Goal: Task Accomplishment & Management: Manage account settings

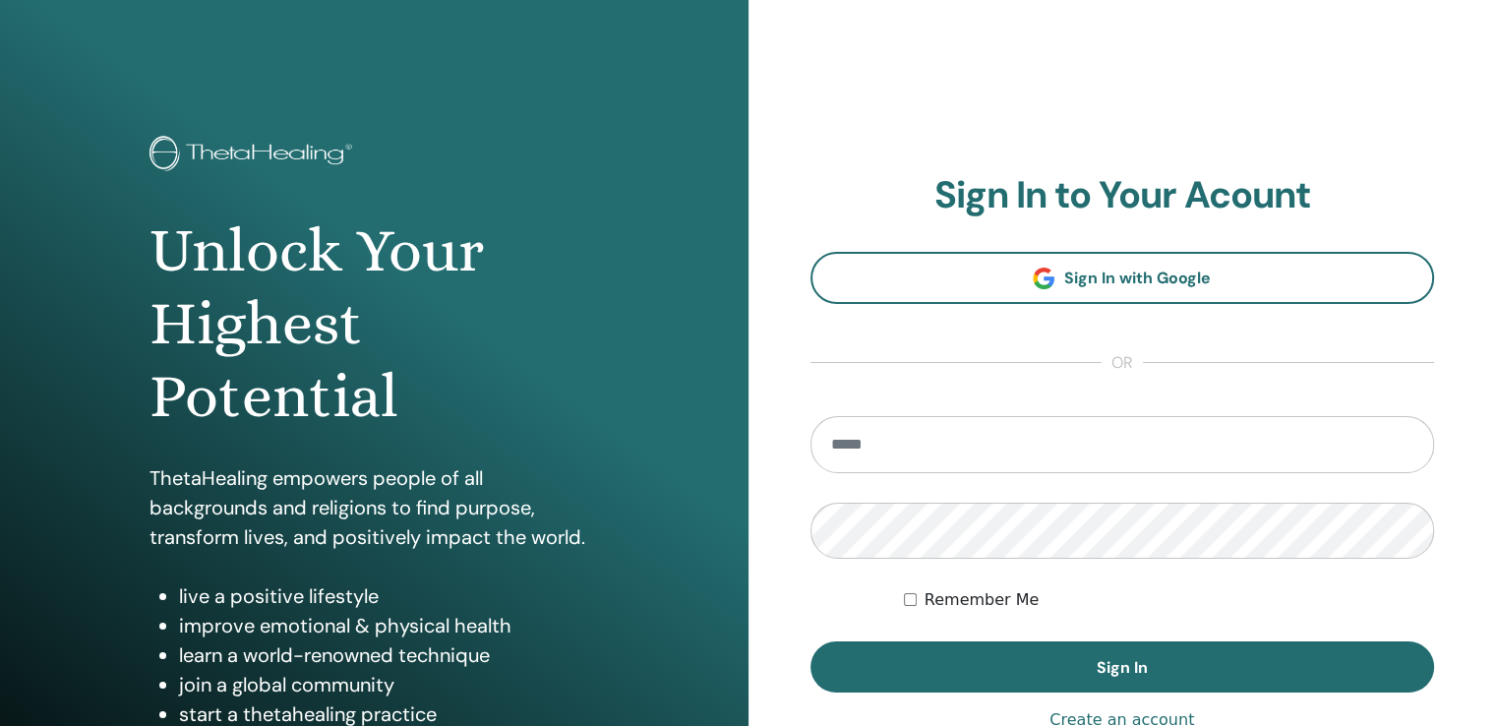
type input "**********"
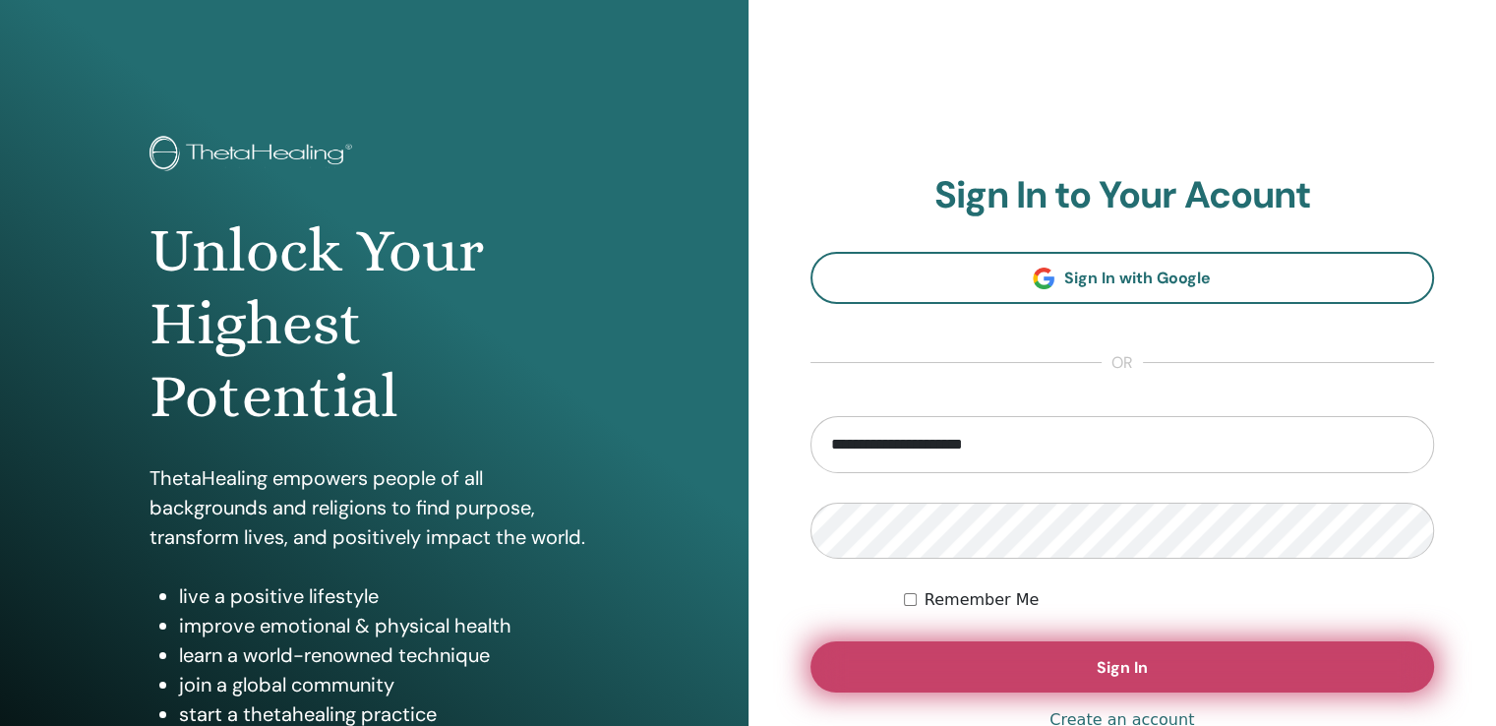
click at [1129, 666] on span "Sign In" at bounding box center [1121, 667] width 51 height 21
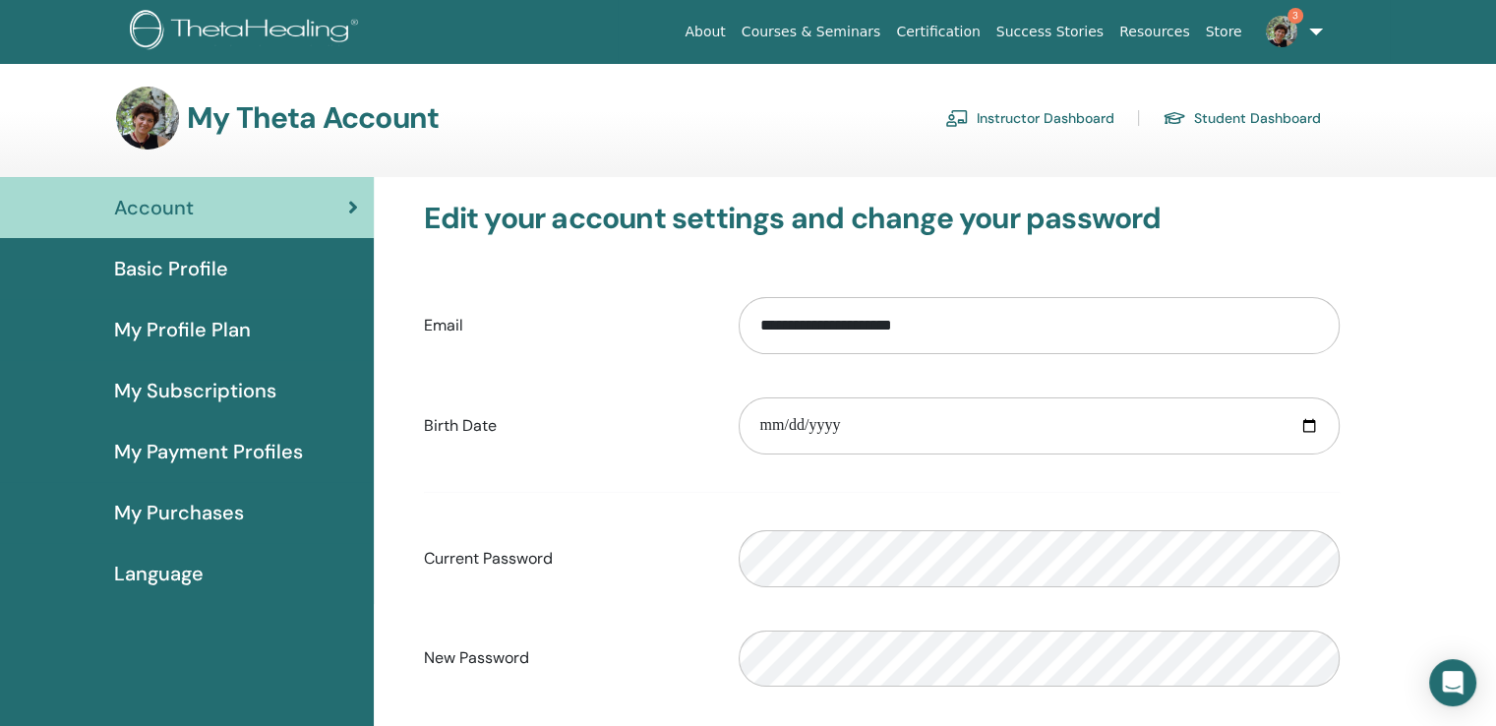
click at [1021, 119] on link "Instructor Dashboard" at bounding box center [1029, 117] width 169 height 31
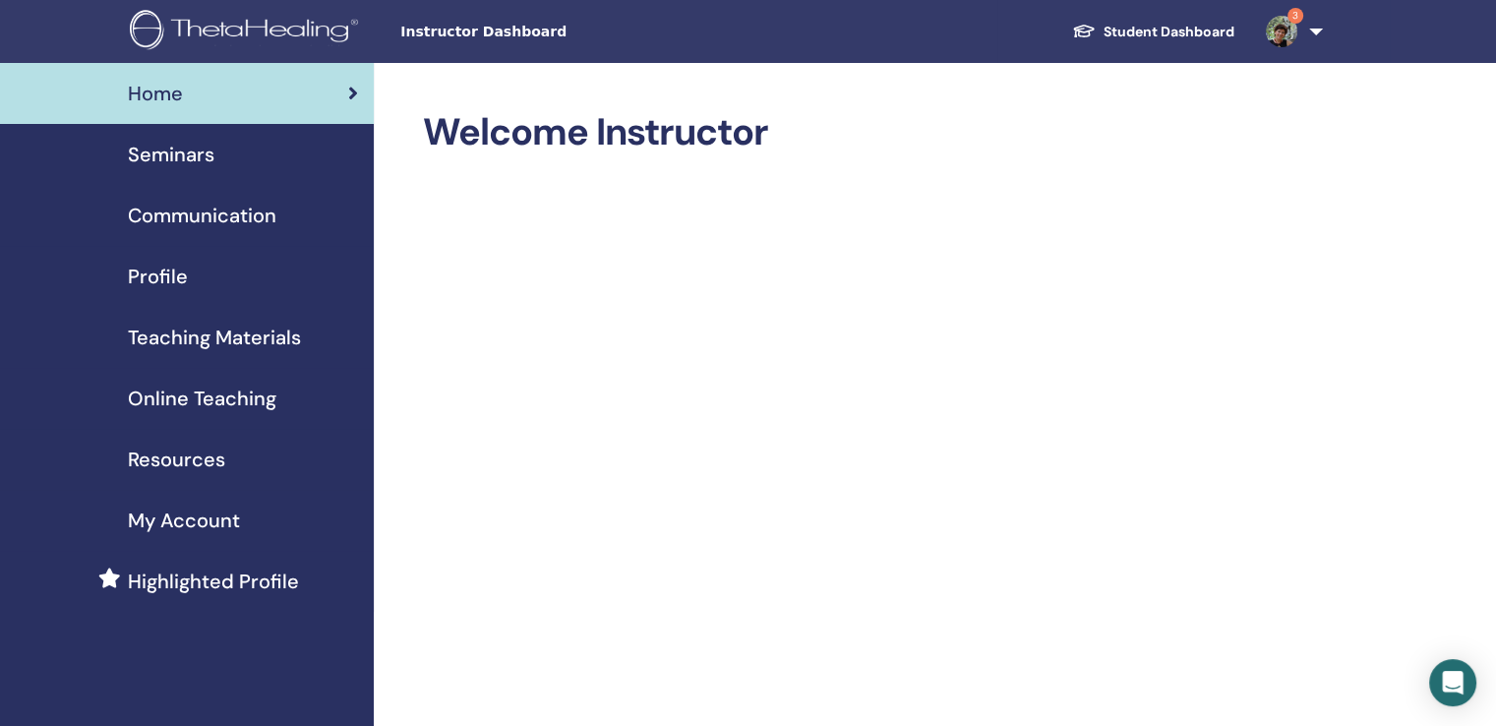
click at [191, 153] on span "Seminars" at bounding box center [171, 155] width 87 height 30
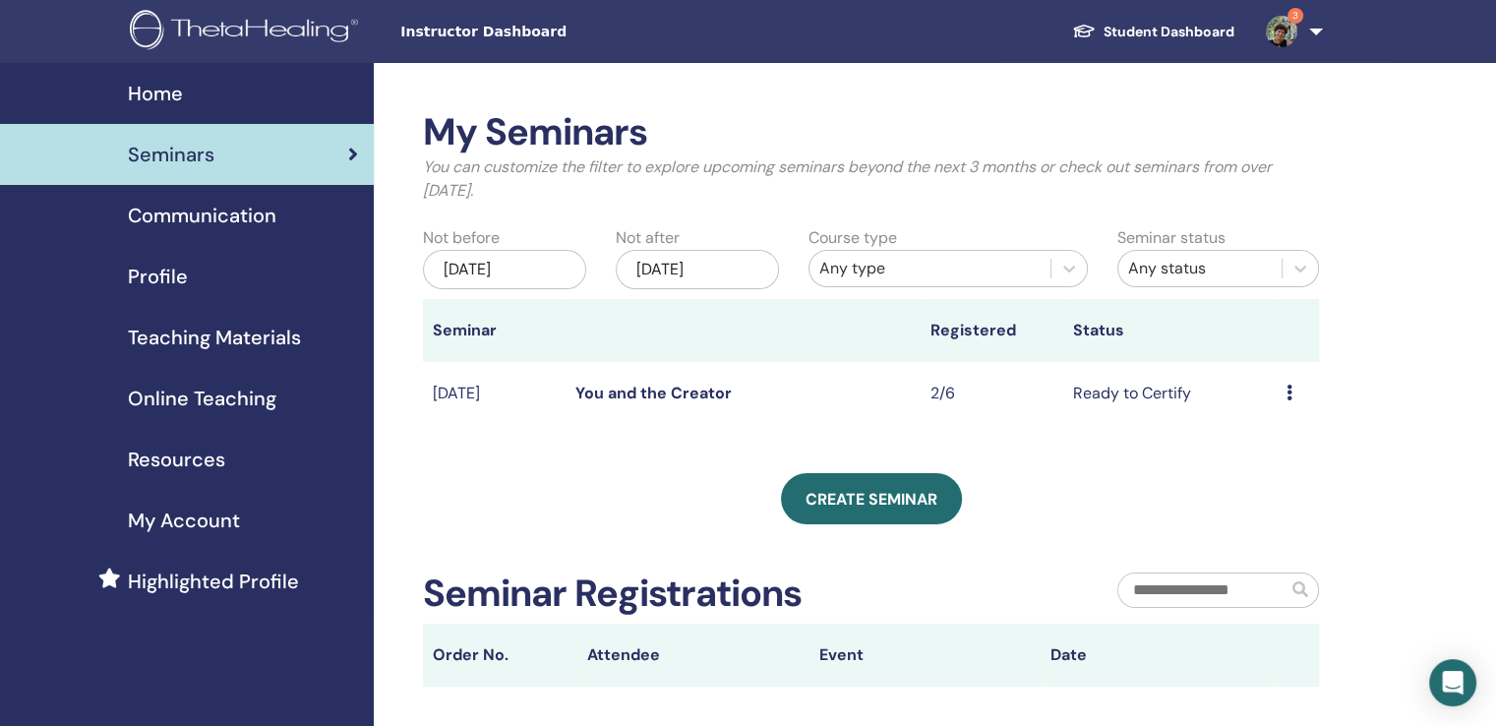
click at [596, 388] on link "You and the Creator" at bounding box center [653, 393] width 156 height 21
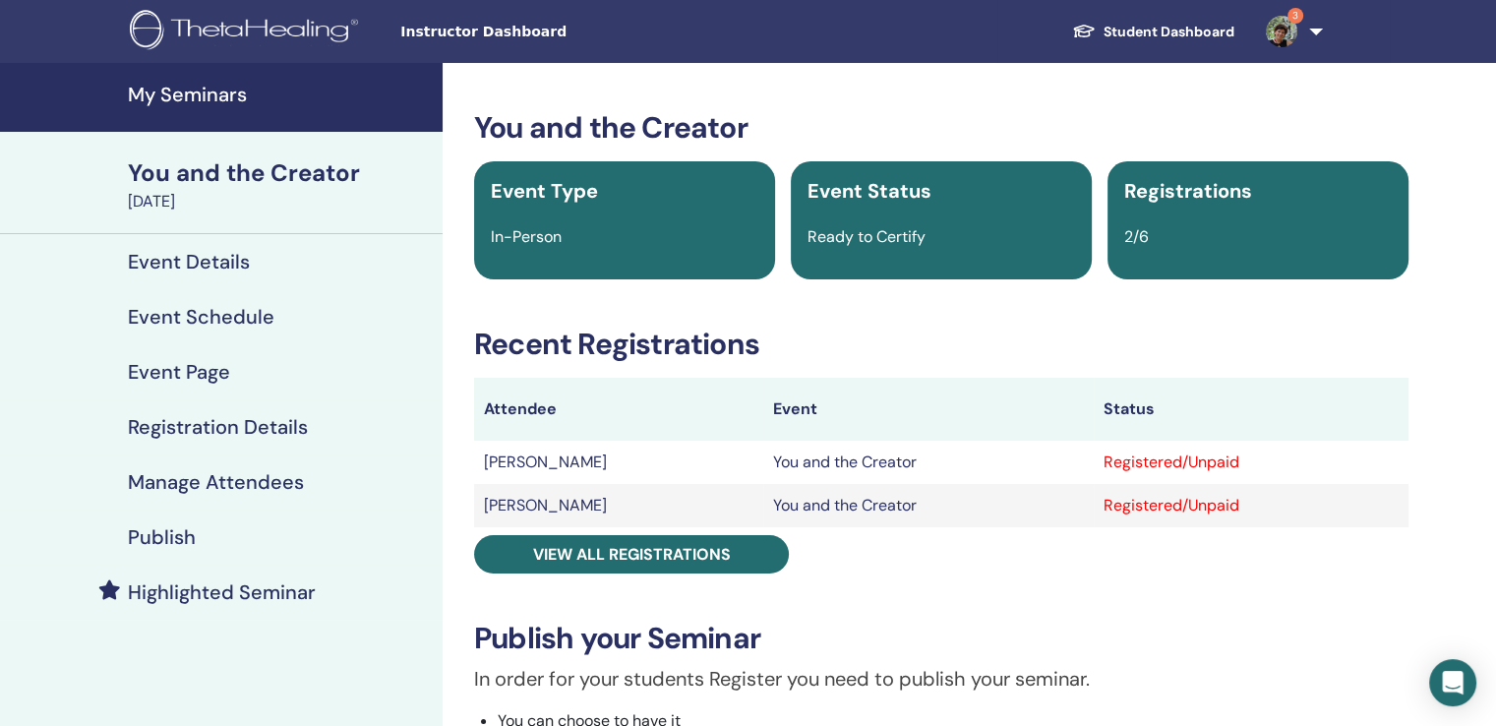
click at [287, 485] on h4 "Manage Attendees" at bounding box center [216, 482] width 176 height 24
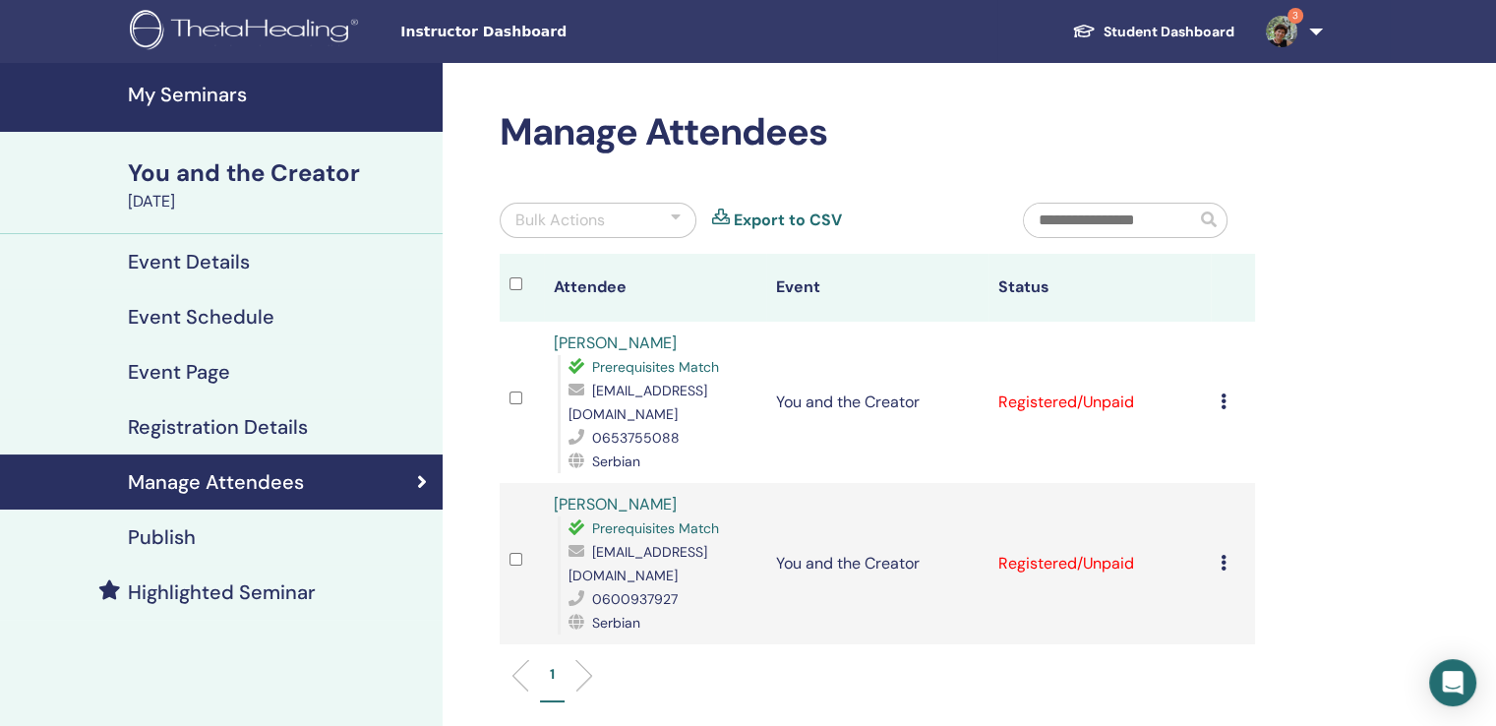
click at [1227, 390] on div "Cancel Registration Do not auto-certify Mark as Paid Mark as Unpaid Mark as Abs…" at bounding box center [1232, 402] width 25 height 24
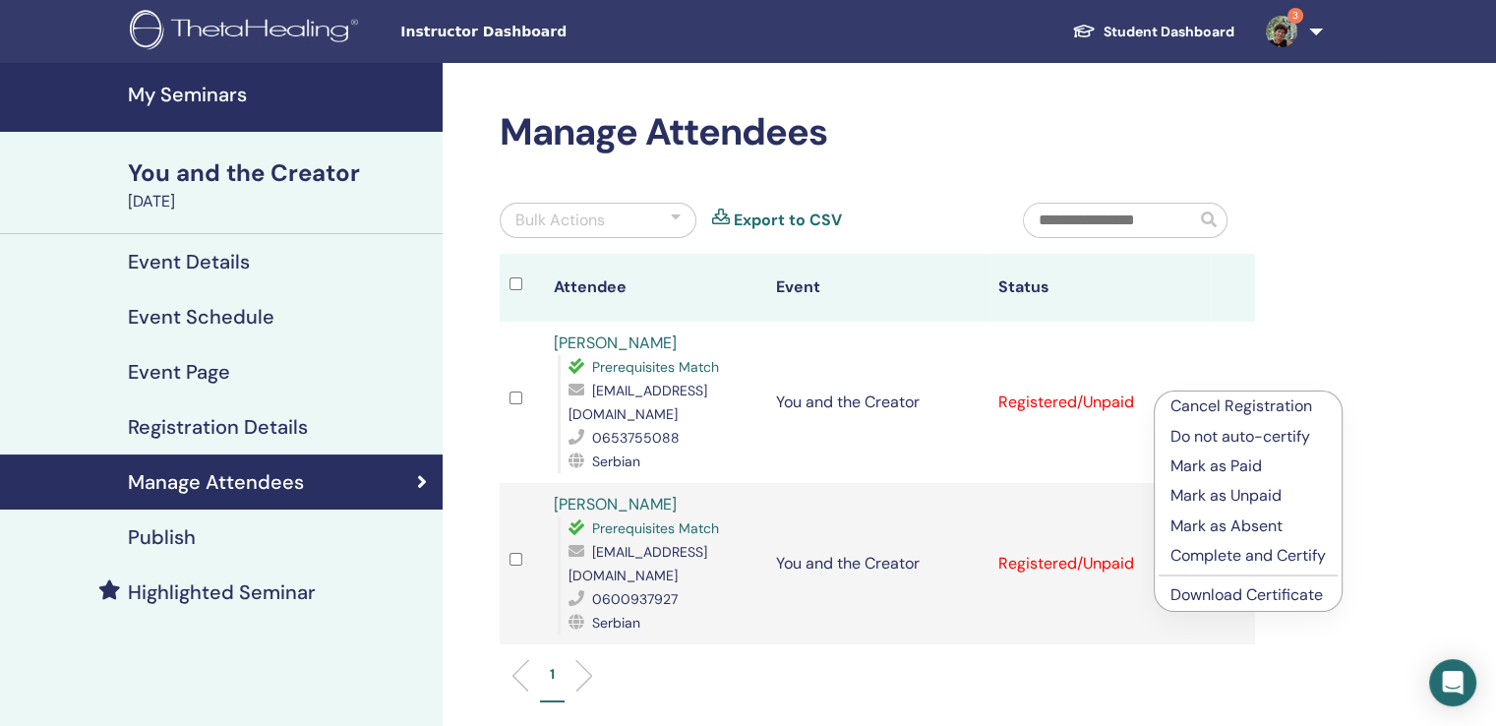
click at [1222, 557] on p "Complete and Certify" at bounding box center [1247, 556] width 155 height 24
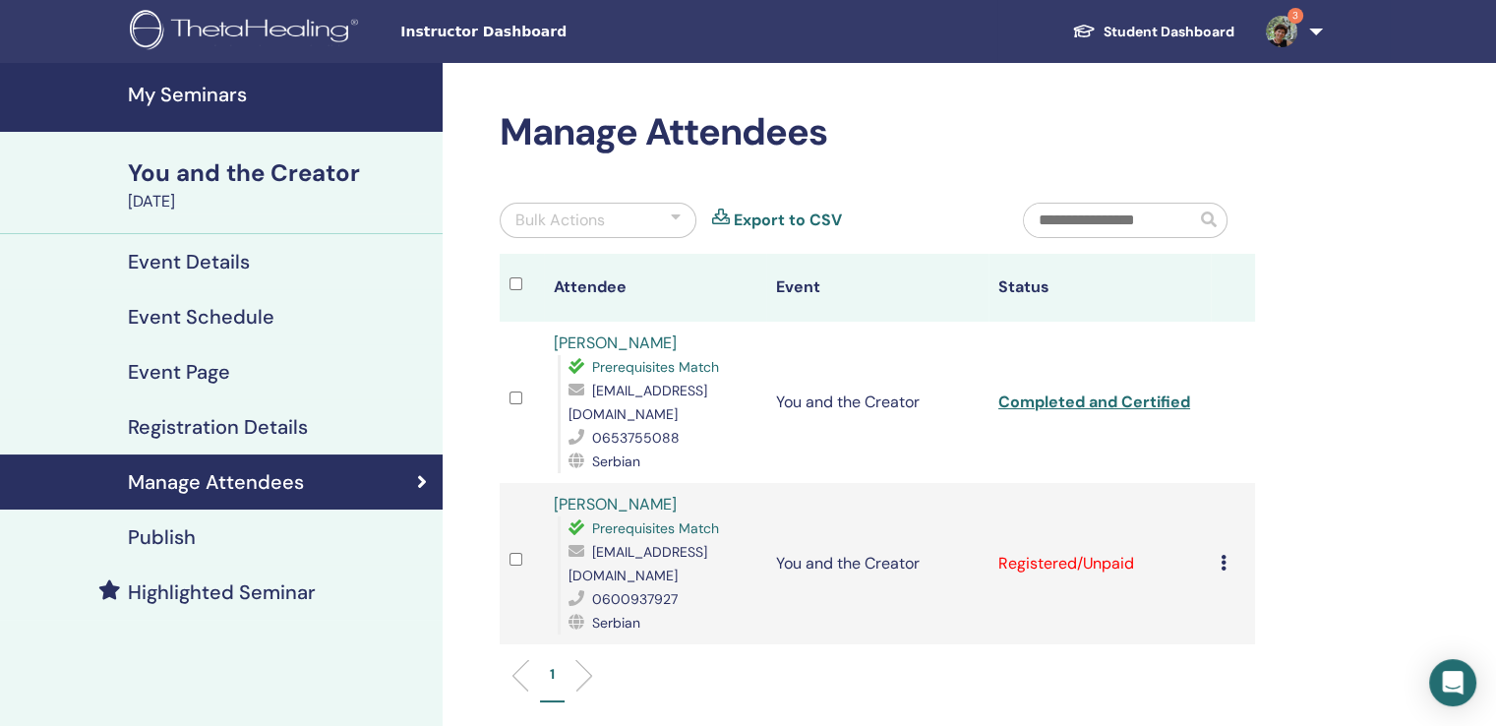
click at [1218, 536] on td "Cancel Registration Do not auto-certify Mark as Paid Mark as Unpaid Mark as Abs…" at bounding box center [1233, 563] width 44 height 161
click at [1223, 555] on icon at bounding box center [1223, 563] width 6 height 16
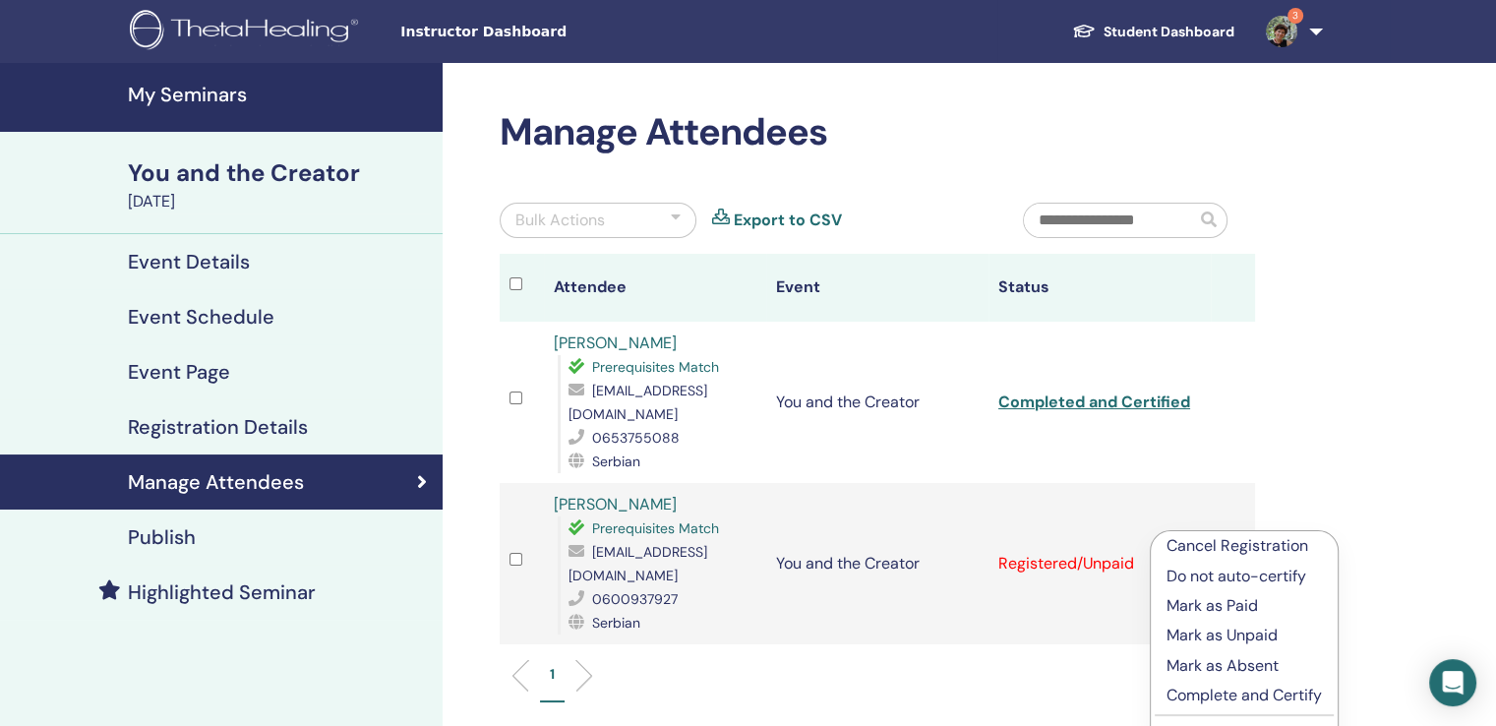
click at [1232, 691] on p "Complete and Certify" at bounding box center [1243, 695] width 155 height 24
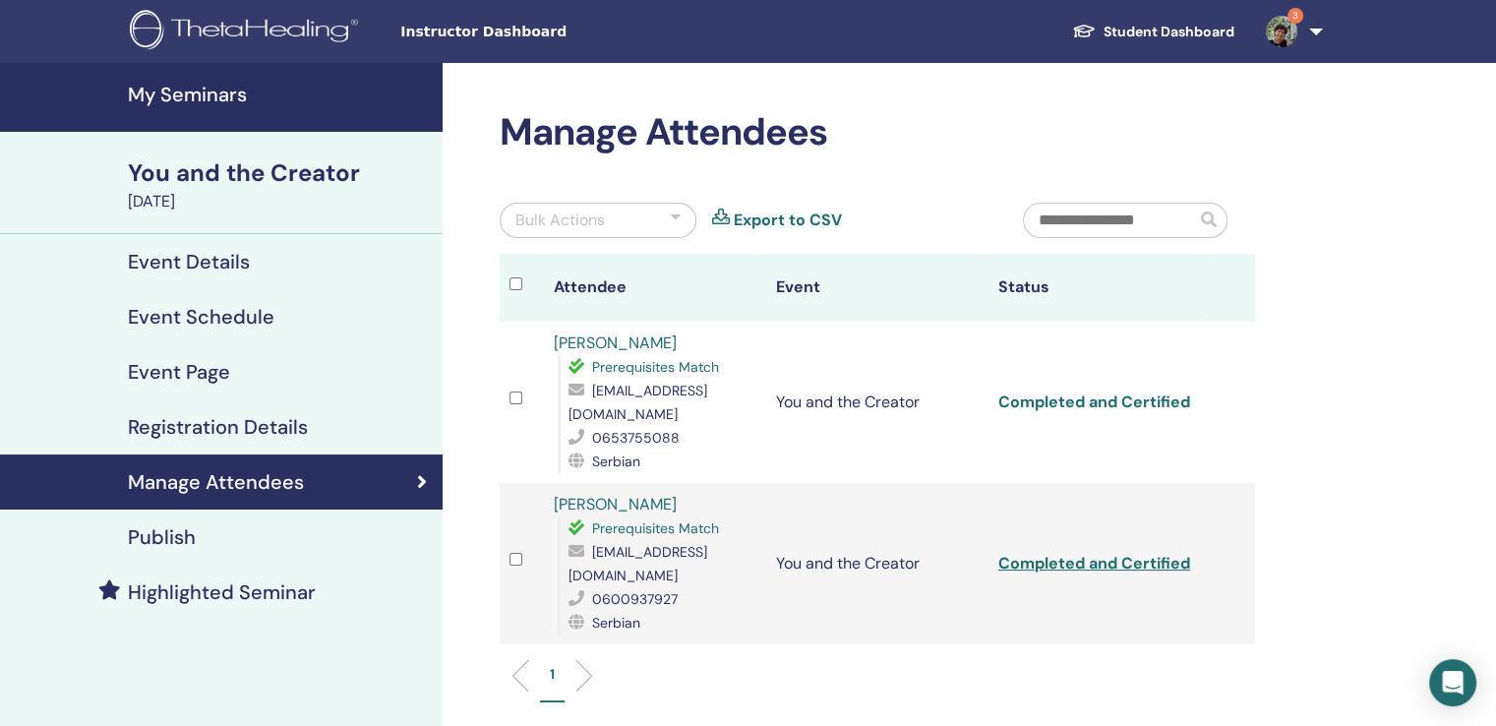
click at [1146, 391] on link "Completed and Certified" at bounding box center [1094, 401] width 192 height 21
click at [1155, 553] on link "Completed and Certified" at bounding box center [1094, 563] width 192 height 21
click at [205, 174] on div "You and the Creator" at bounding box center [279, 172] width 303 height 33
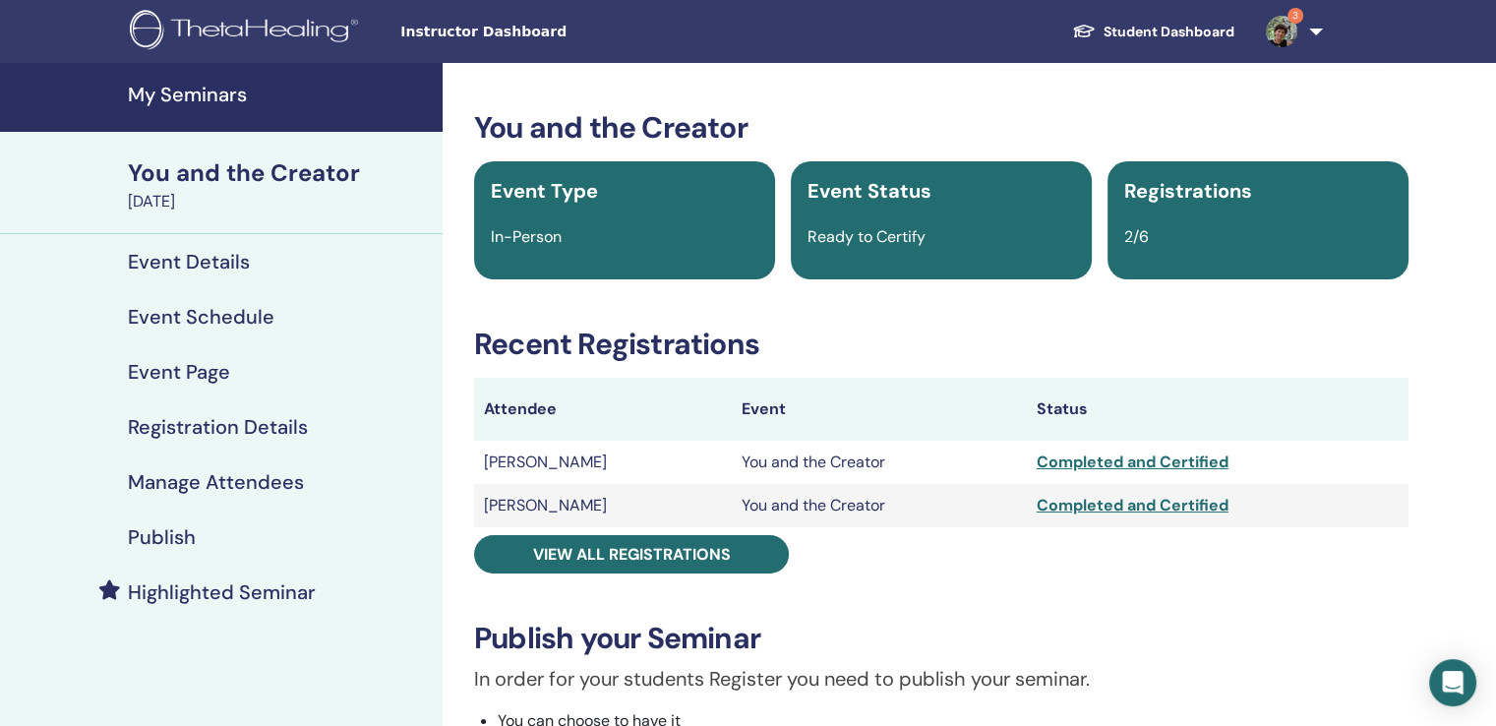
click at [1318, 29] on link "3" at bounding box center [1290, 31] width 81 height 63
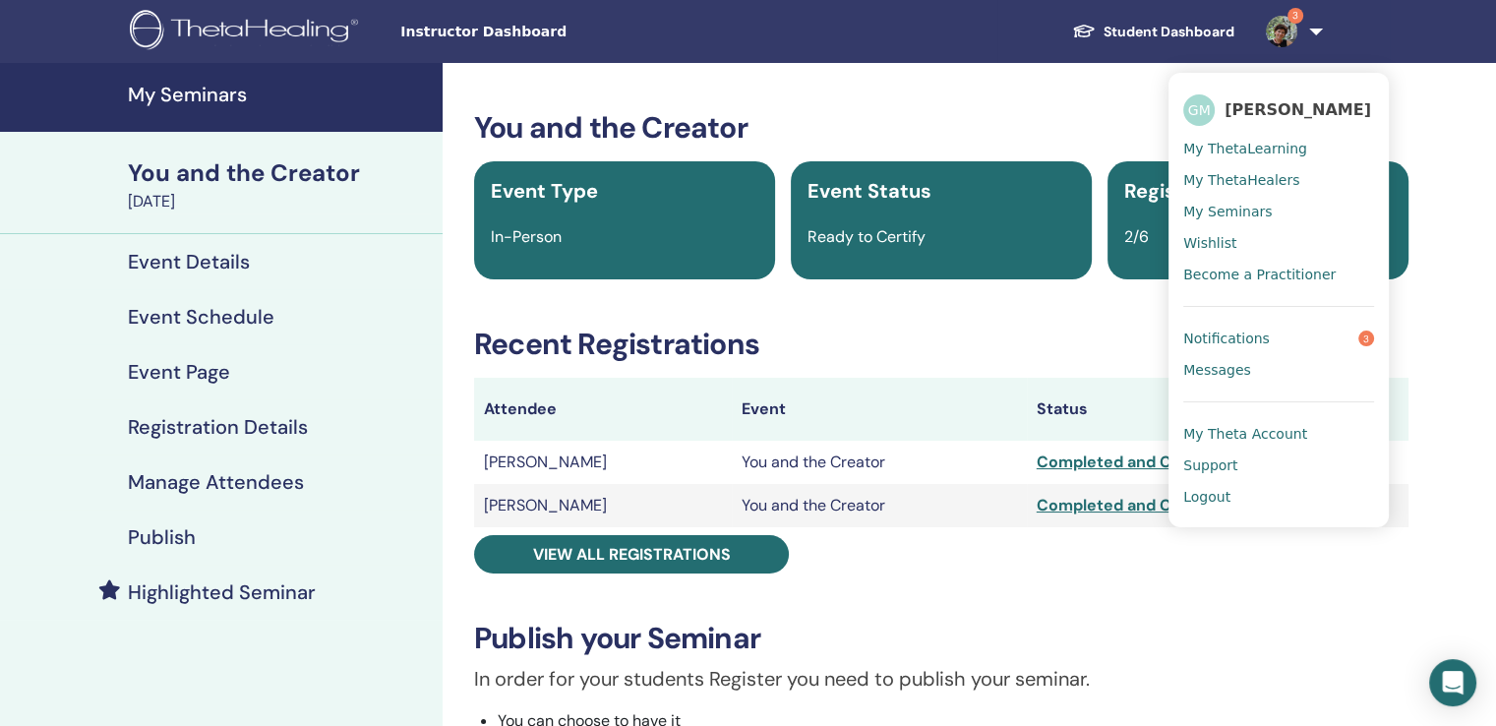
click at [1215, 496] on span "Logout" at bounding box center [1206, 497] width 47 height 18
